Goal: Task Accomplishment & Management: Complete application form

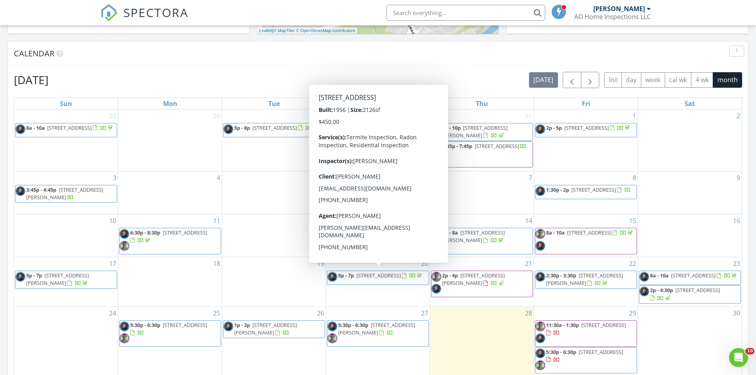
scroll to position [439, 0]
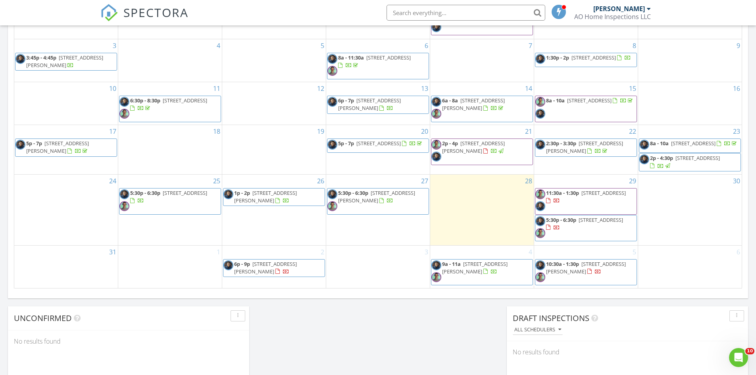
click at [383, 273] on div "3" at bounding box center [378, 266] width 104 height 42
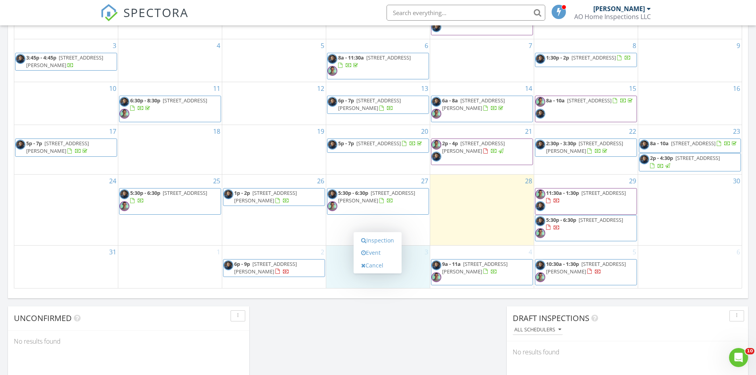
click at [418, 314] on div "Today AIMAN OMAR No results found New Inspection New Quote Map + − Leaflet | © …" at bounding box center [378, 25] width 756 height 722
click at [402, 278] on div "3" at bounding box center [378, 266] width 104 height 42
click at [416, 341] on div "Today AIMAN OMAR No results found New Inspection New Quote Map + − Leaflet | © …" at bounding box center [378, 25] width 756 height 722
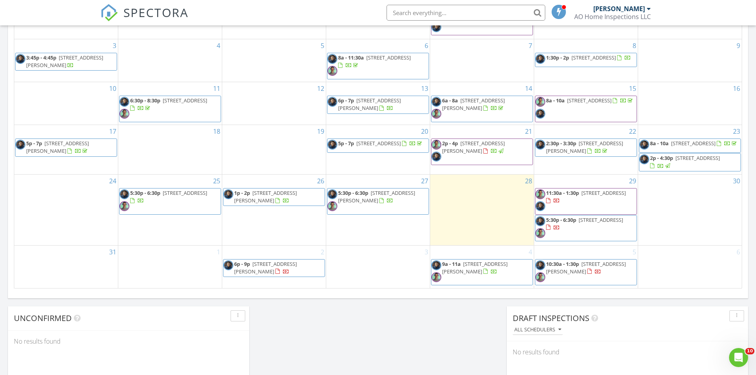
click at [403, 274] on div "3" at bounding box center [378, 266] width 104 height 42
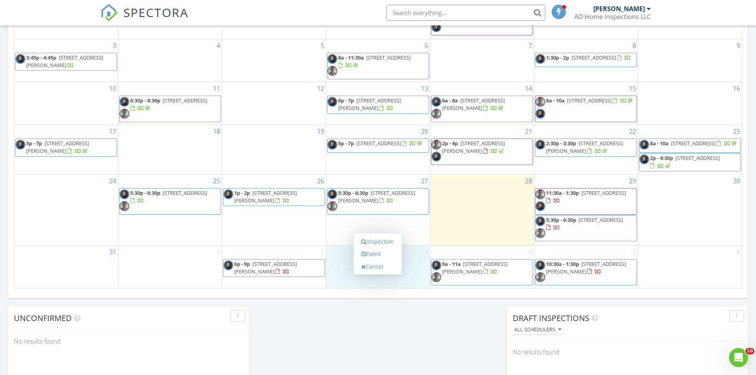
click at [422, 318] on div "Today AIMAN OMAR No results found New Inspection New Quote Map + − Leaflet | © …" at bounding box center [378, 25] width 756 height 722
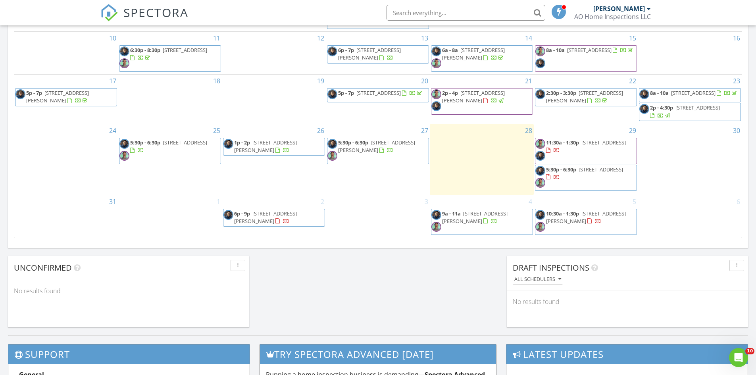
scroll to position [506, 0]
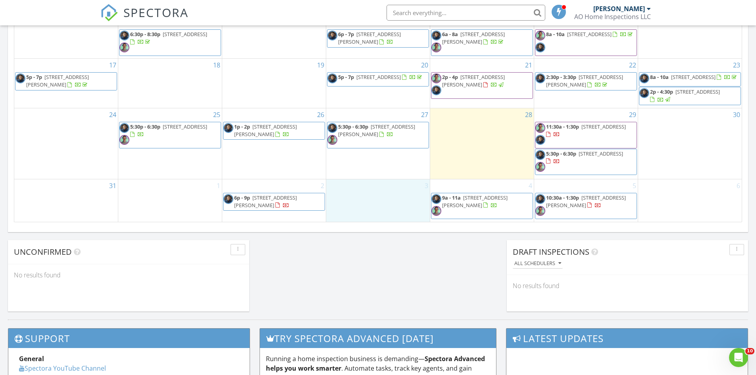
click at [360, 199] on div "3" at bounding box center [378, 200] width 104 height 42
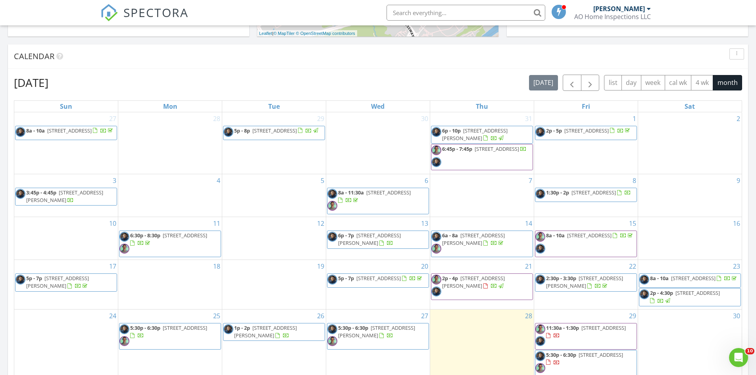
scroll to position [439, 0]
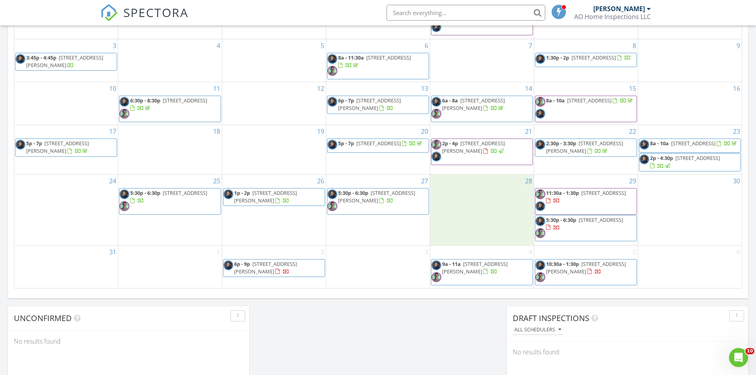
click at [504, 201] on div "28" at bounding box center [482, 210] width 104 height 70
click at [495, 168] on link "Inspection" at bounding box center [481, 167] width 41 height 13
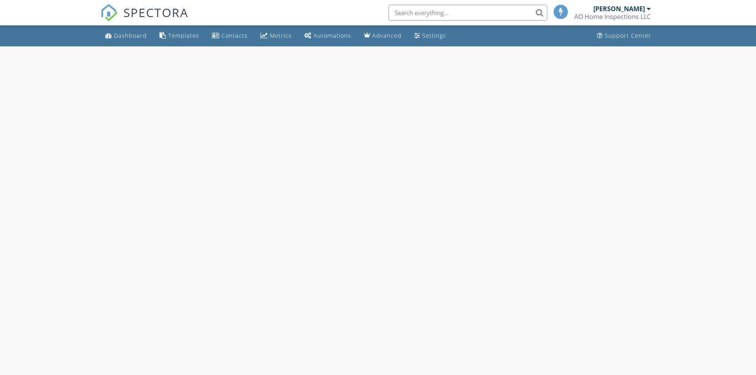
select select "7"
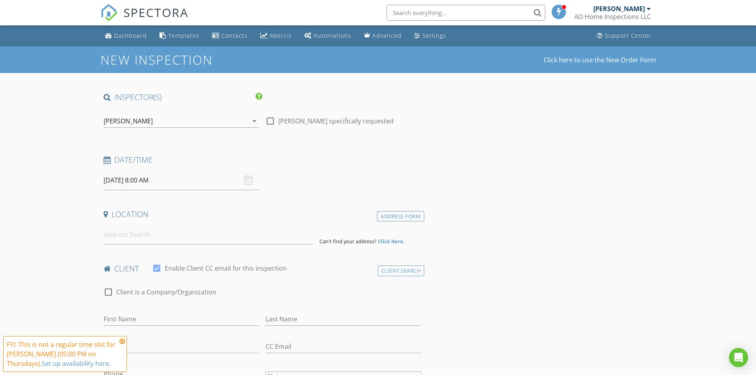
click at [202, 181] on input "08/28/2025 8:00 AM" at bounding box center [181, 180] width 155 height 19
type input "09"
type input "08/28/2025 9:00 AM"
click at [148, 310] on span at bounding box center [150, 312] width 6 height 8
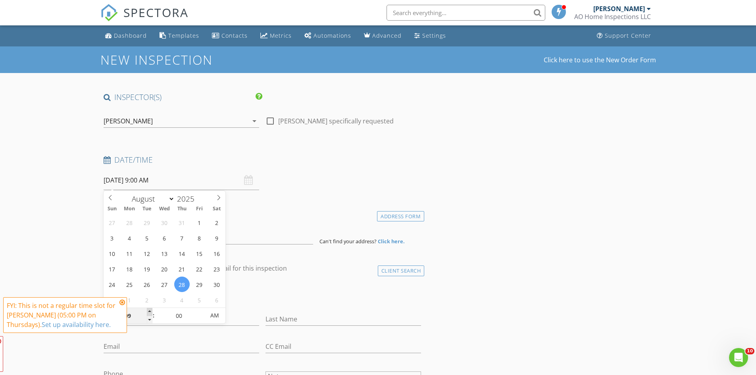
type input "10"
type input "08/28/2025 10:00 AM"
click at [148, 310] on span at bounding box center [150, 312] width 6 height 8
type input "11"
type input "08/28/2025 11:00 AM"
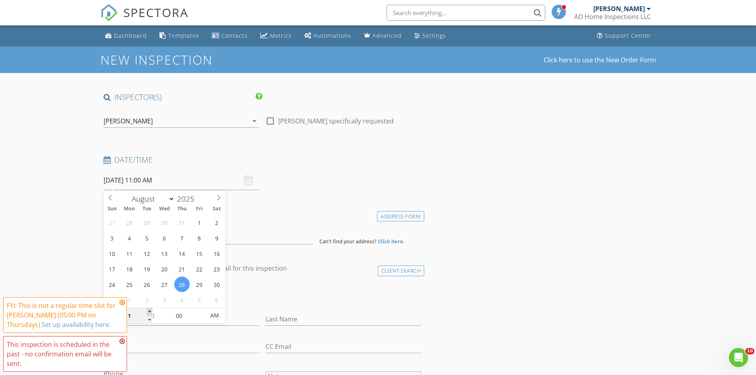
click at [148, 310] on span at bounding box center [150, 312] width 6 height 8
type input "12"
type input "08/28/2025 12:00 PM"
click at [148, 310] on span at bounding box center [150, 312] width 6 height 8
type input "01"
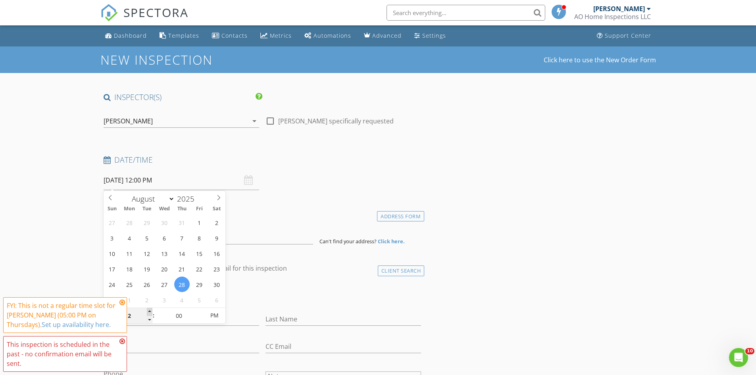
type input "08/28/2025 1:00 PM"
click at [148, 310] on span at bounding box center [150, 312] width 6 height 8
type input "02"
type input "08/28/2025 2:00 PM"
click at [148, 310] on span at bounding box center [150, 312] width 6 height 8
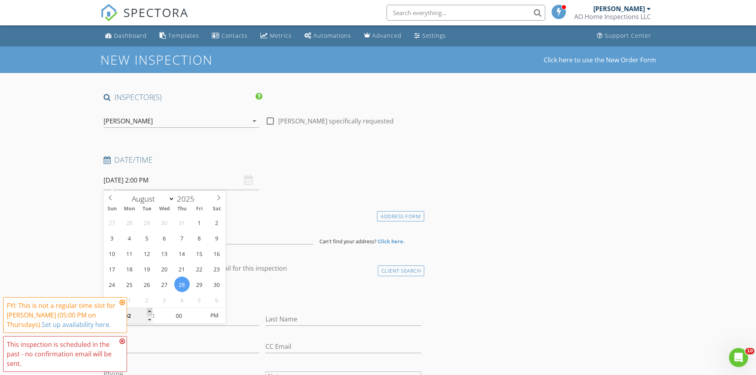
type input "03"
type input "08/28/2025 3:00 PM"
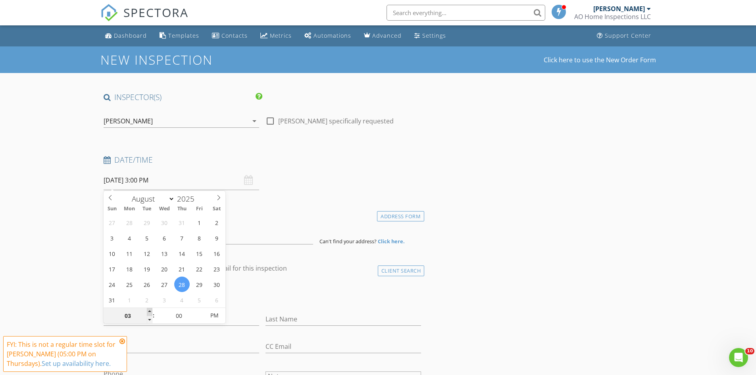
click at [148, 310] on span at bounding box center [150, 312] width 6 height 8
type input "04"
type input "08/28/2025 4:00 PM"
click at [148, 310] on span at bounding box center [150, 312] width 6 height 8
type input "05"
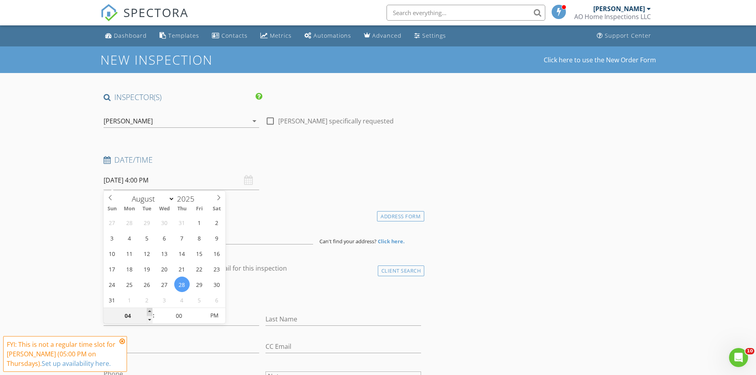
type input "08/28/2025 5:00 PM"
click at [148, 310] on span at bounding box center [150, 312] width 6 height 8
type input "06"
type input "[DATE] 6:00 PM"
click at [148, 310] on span at bounding box center [150, 312] width 6 height 8
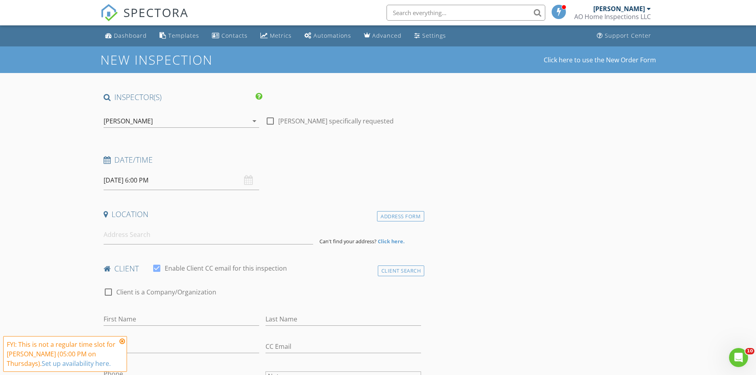
click at [144, 236] on input at bounding box center [208, 234] width 209 height 19
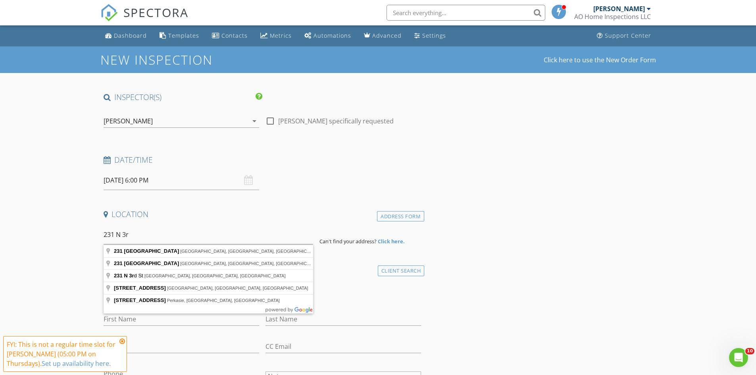
type input "231 North 3rd Street, Philadelphia, PA, USA"
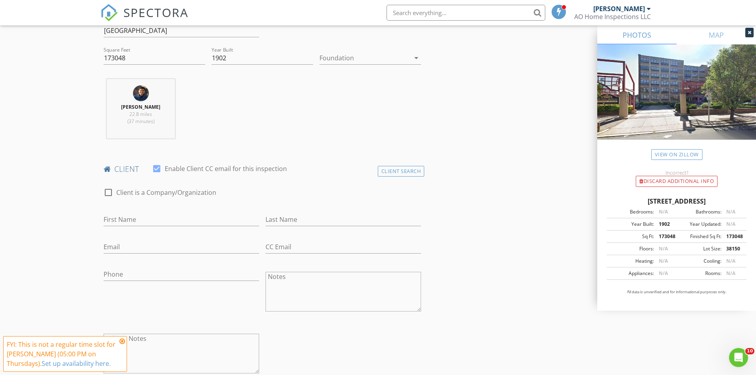
scroll to position [265, 0]
click at [156, 216] on input "First Name" at bounding box center [181, 216] width 155 height 13
type input "Afshin"
type input "Zakikhani"
click at [167, 247] on input "Email" at bounding box center [181, 244] width 155 height 13
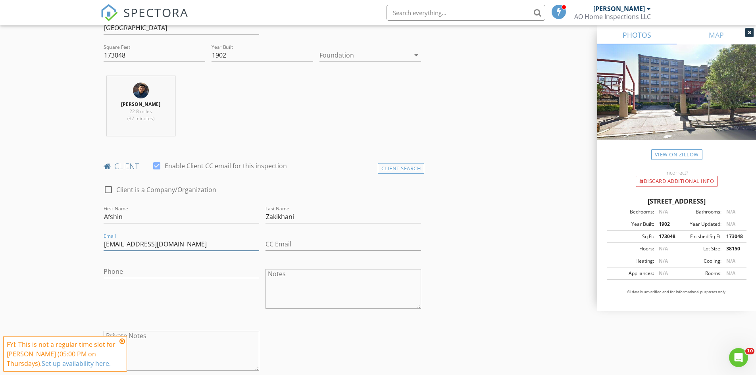
type input "[EMAIL_ADDRESS][DOMAIN_NAME]"
click at [171, 267] on input "Phone" at bounding box center [181, 271] width 155 height 13
type input "[PHONE_NUMBER]"
click at [172, 285] on div at bounding box center [181, 283] width 155 height 5
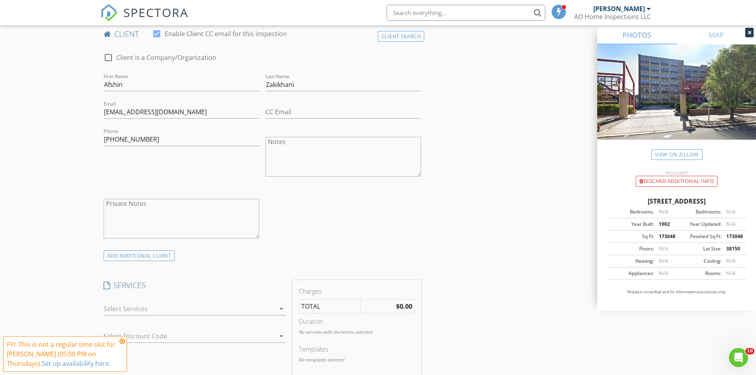
scroll to position [463, 0]
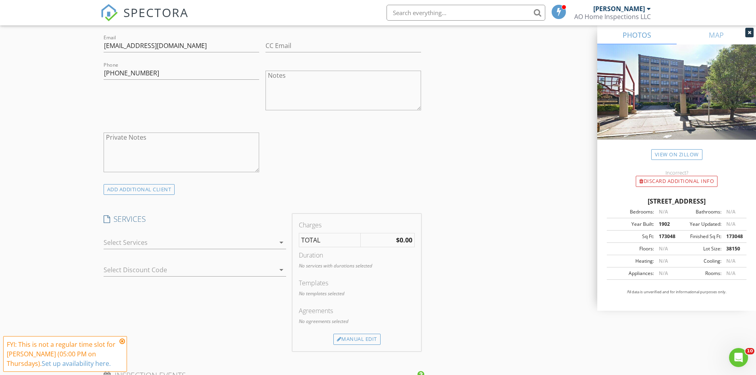
click at [205, 242] on div at bounding box center [189, 242] width 171 height 13
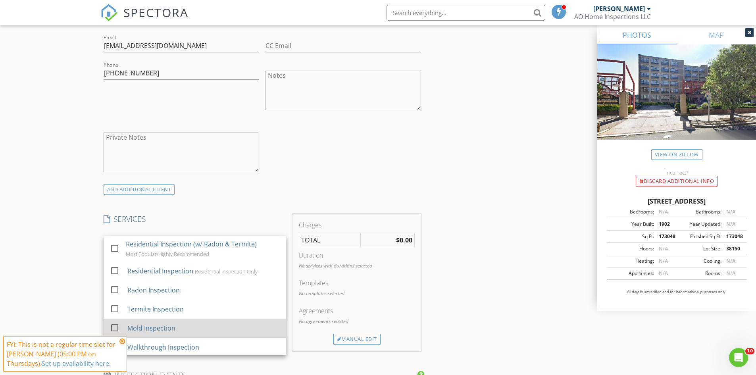
click at [116, 327] on div at bounding box center [114, 327] width 13 height 13
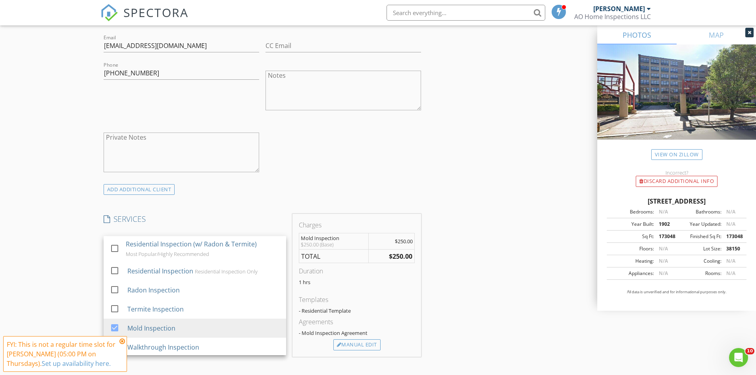
click at [56, 282] on div "New Inspection Click here to use the New Order Form INSPECTOR(S) check_box AIMA…" at bounding box center [378, 269] width 756 height 1371
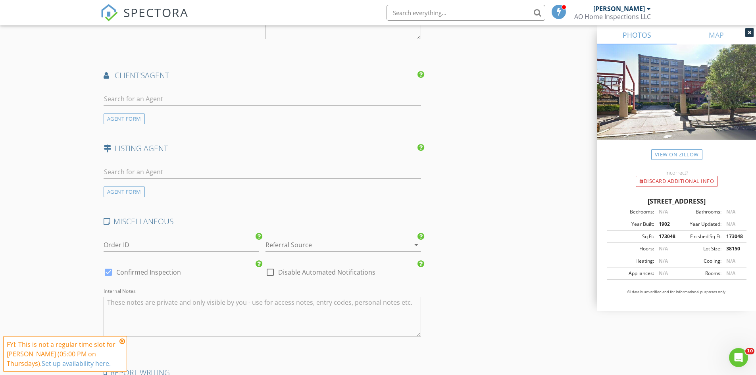
scroll to position [1042, 0]
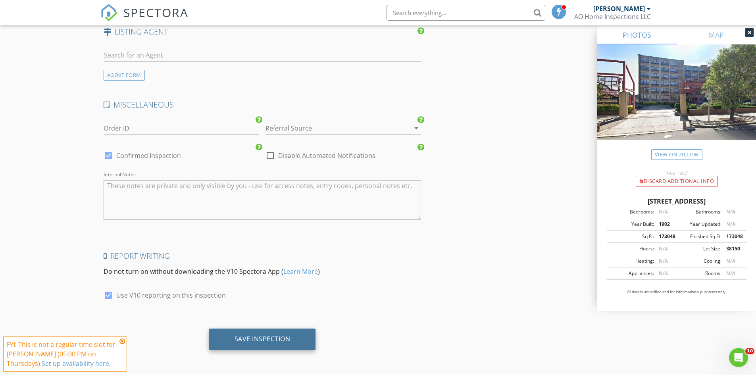
click at [286, 339] on div "Save Inspection" at bounding box center [262, 339] width 56 height 8
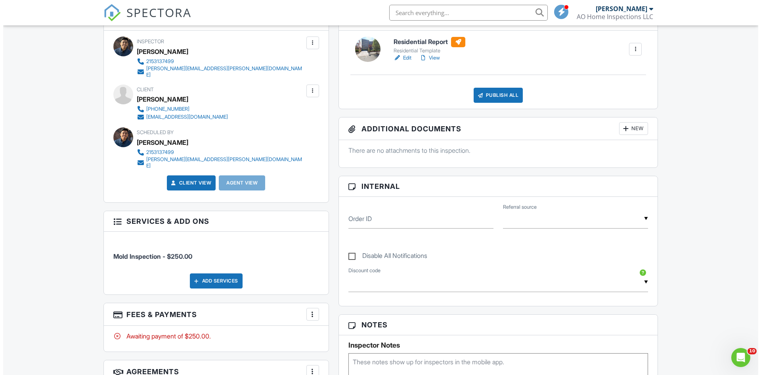
scroll to position [197, 0]
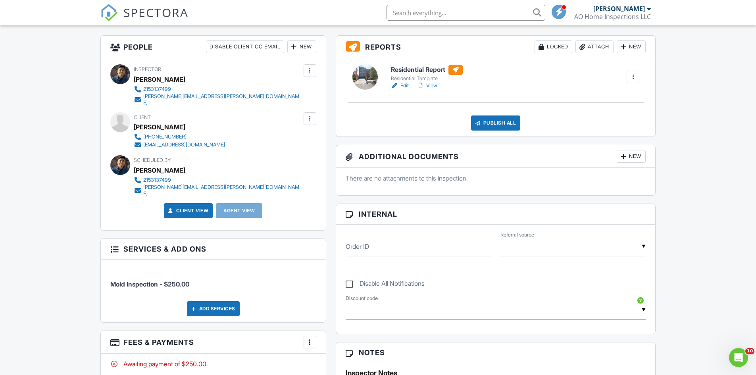
click at [310, 115] on div at bounding box center [310, 119] width 8 height 8
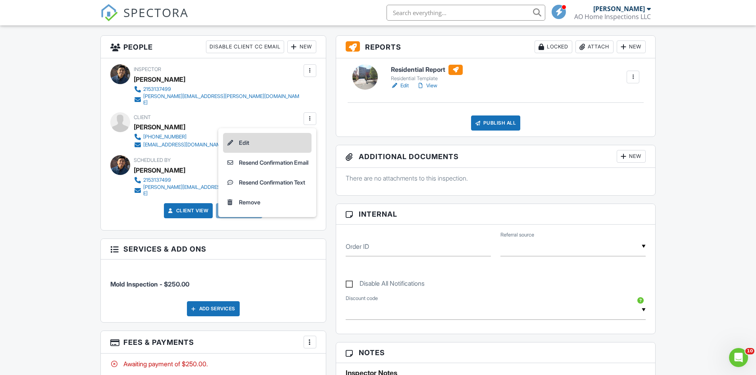
click at [271, 136] on li "Edit" at bounding box center [267, 143] width 88 height 20
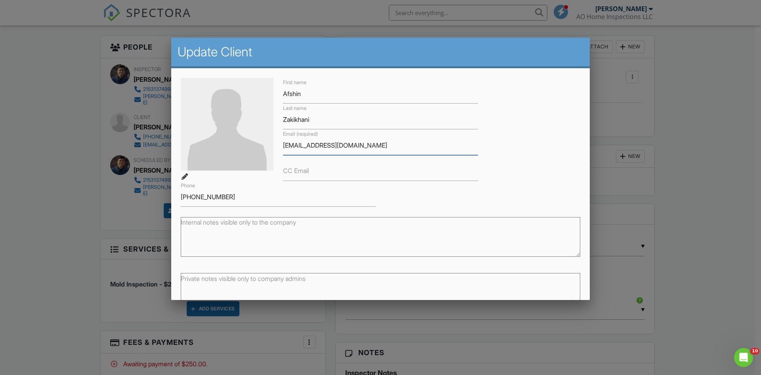
click at [314, 147] on input "[EMAIL_ADDRESS][DOMAIN_NAME]" at bounding box center [380, 145] width 195 height 19
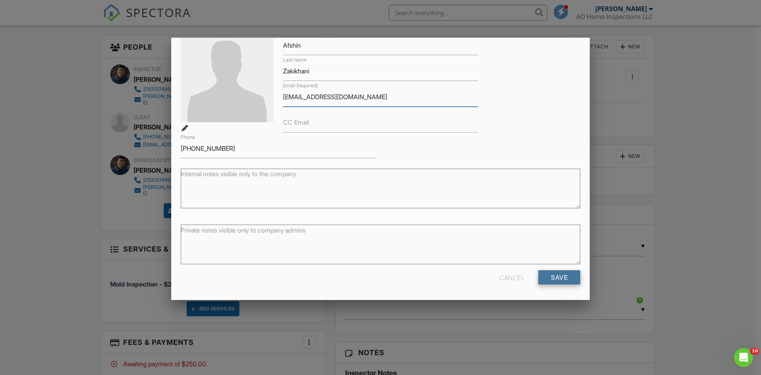
type input "[EMAIL_ADDRESS][DOMAIN_NAME]"
click at [565, 281] on input "Save" at bounding box center [560, 277] width 42 height 14
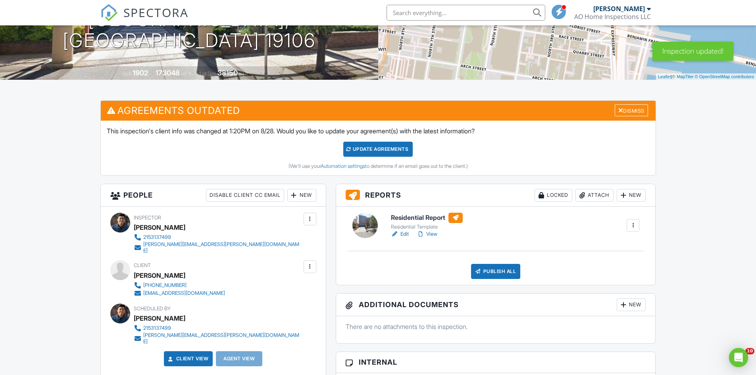
click at [386, 148] on div "Update Agreements" at bounding box center [377, 149] width 69 height 15
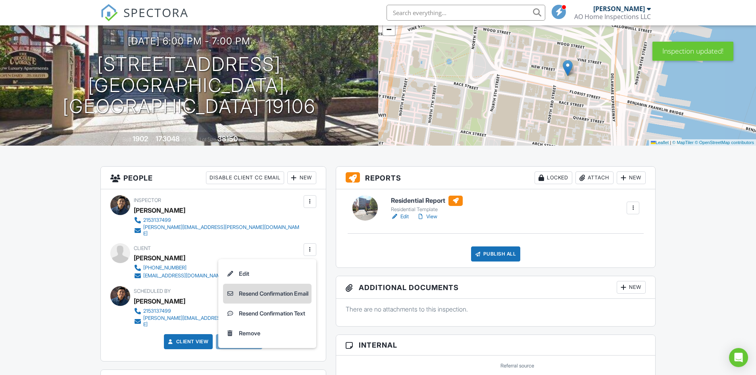
click at [293, 289] on li "Resend Confirmation Email" at bounding box center [267, 294] width 88 height 20
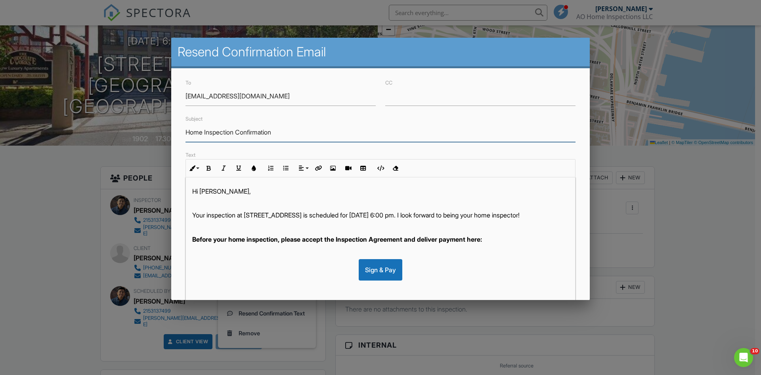
drag, startPoint x: 199, startPoint y: 134, endPoint x: 175, endPoint y: 132, distance: 24.7
click at [178, 132] on div "To azakikhani1@gmail.com CC Subject Home Inspection Confirmation Text Inline St…" at bounding box center [380, 247] width 419 height 359
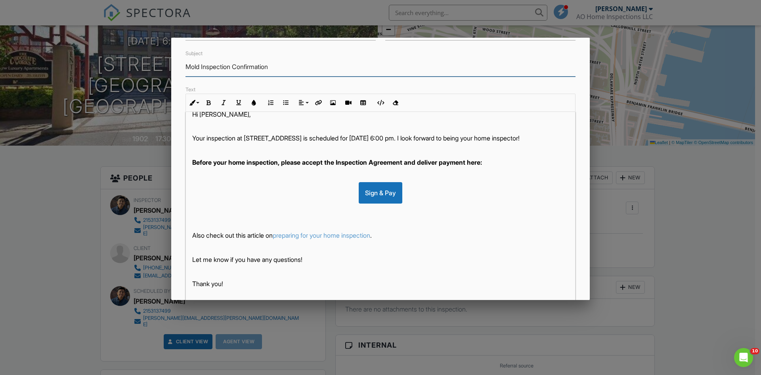
scroll to position [127, 0]
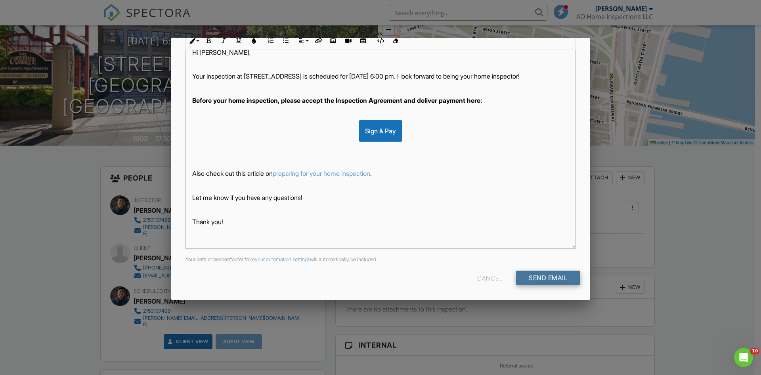
type input "Mold Inspection Confirmation"
click at [534, 274] on input "Send Email" at bounding box center [548, 277] width 64 height 14
